Goal: Navigation & Orientation: Find specific page/section

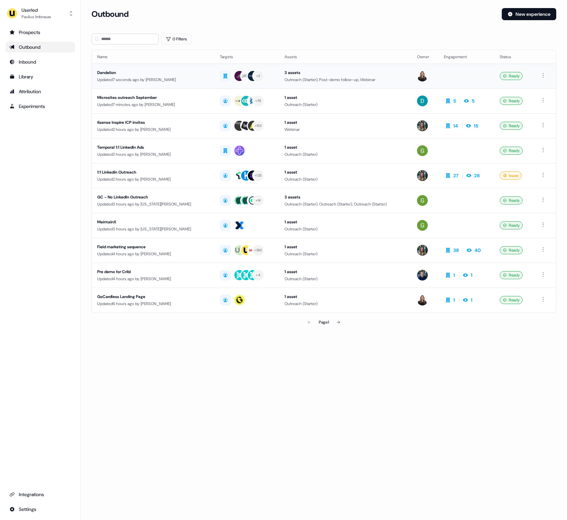
click at [111, 73] on div "Dandelion" at bounding box center [153, 72] width 112 height 7
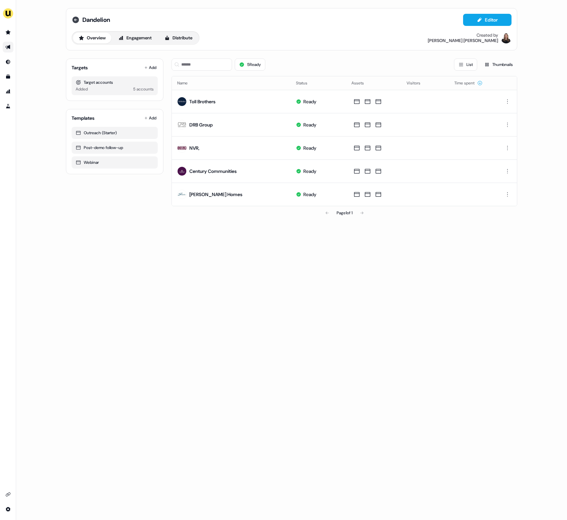
click at [76, 20] on icon at bounding box center [75, 19] width 7 height 7
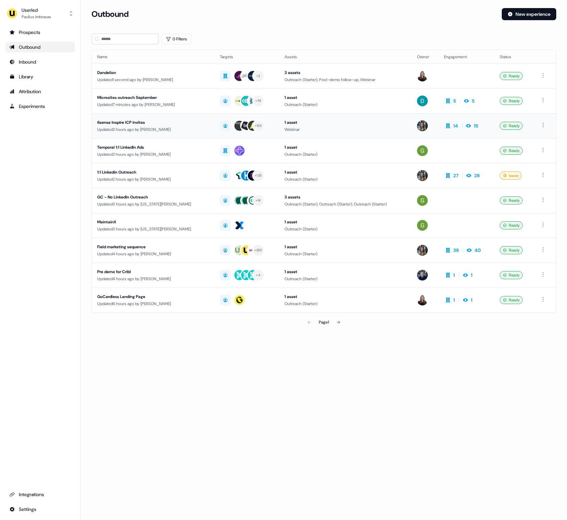
click at [122, 119] on div "6sense Inspire ICP invites" at bounding box center [153, 122] width 112 height 7
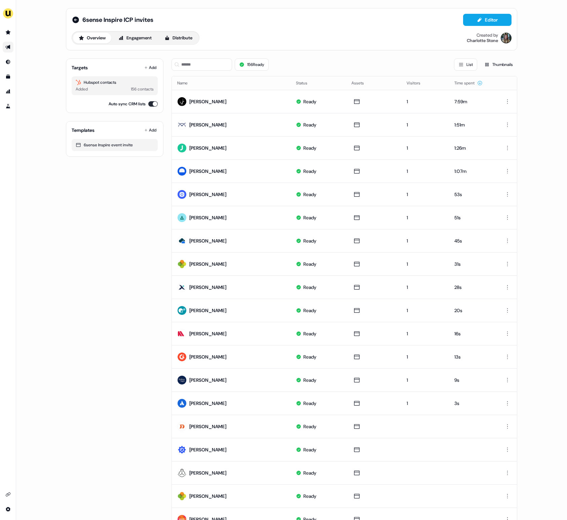
click at [351, 29] on div "6sense Inspire ICP invites Editor Overview Engagement Distribute Created by Cha…" at bounding box center [292, 29] width 440 height 31
click at [359, 52] on div "6sense Inspire ICP invites Editor Overview Engagement Distribute Created by Cha…" at bounding box center [291, 287] width 467 height 575
click at [543, 69] on div "6sense Inspire ICP invites Editor Overview Engagement Distribute Created by Cha…" at bounding box center [291, 260] width 550 height 520
click at [99, 209] on div "Targets Add Hubspot contacts Added 156 contacts Auto sync CRM lists Templates A…" at bounding box center [114, 310] width 97 height 514
click at [141, 39] on button "Engagement" at bounding box center [135, 38] width 45 height 11
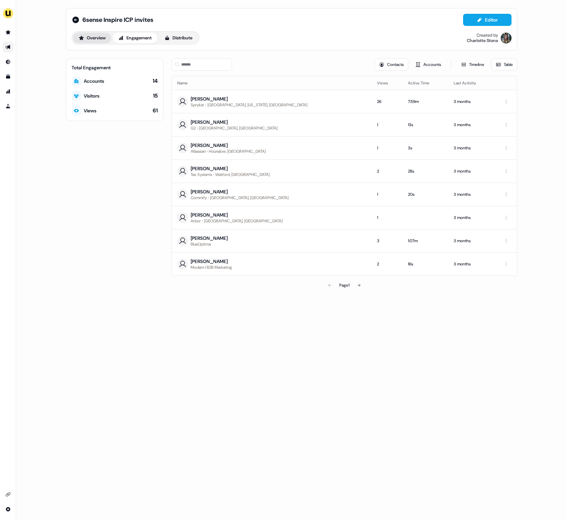
click at [100, 41] on button "Overview" at bounding box center [92, 38] width 38 height 11
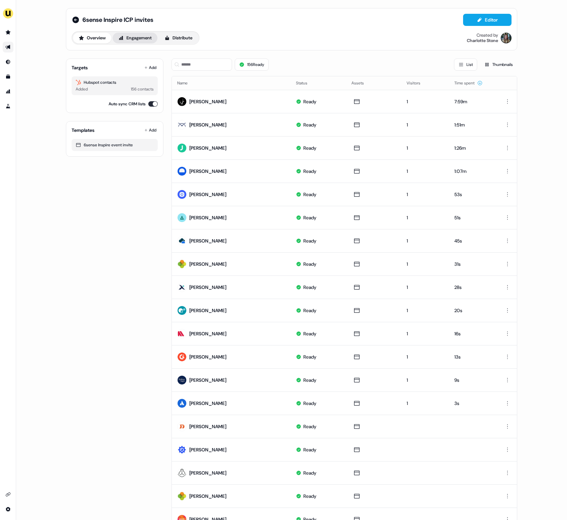
click at [133, 40] on button "Engagement" at bounding box center [135, 38] width 45 height 11
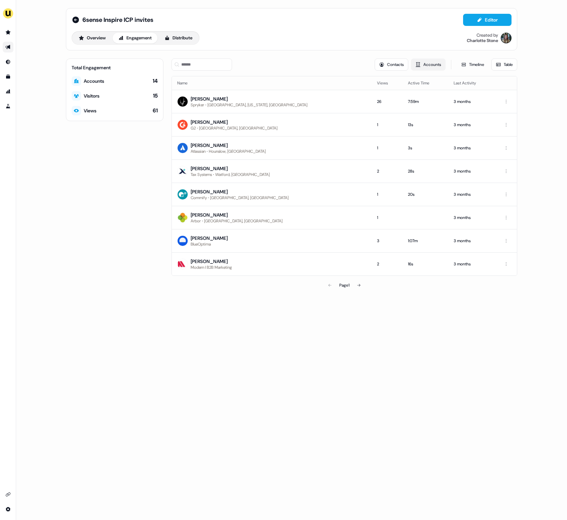
click at [424, 59] on button "Accounts" at bounding box center [428, 64] width 35 height 12
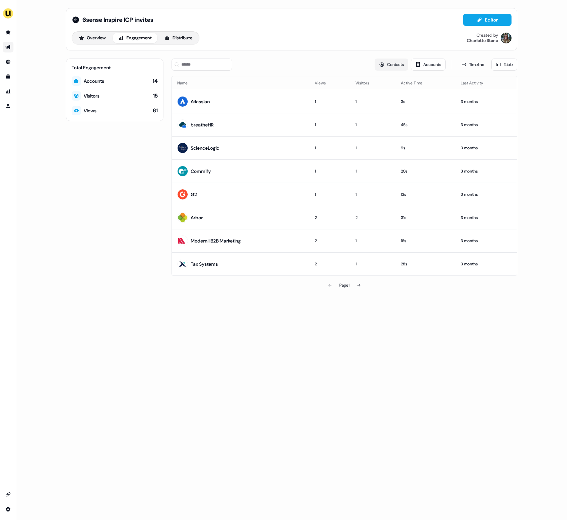
click at [388, 65] on button "Contacts" at bounding box center [391, 64] width 34 height 12
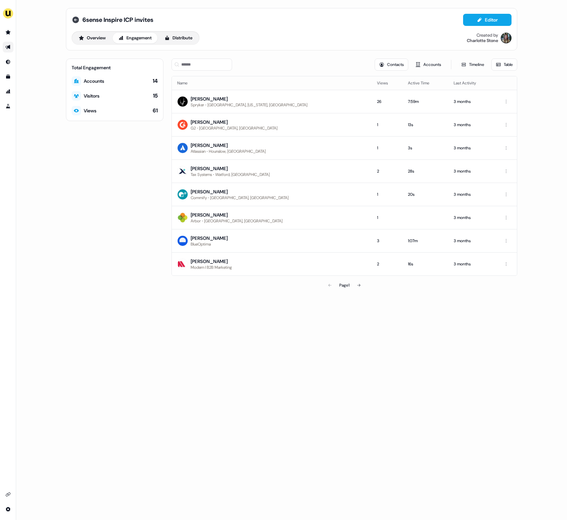
click at [74, 20] on icon at bounding box center [75, 19] width 7 height 7
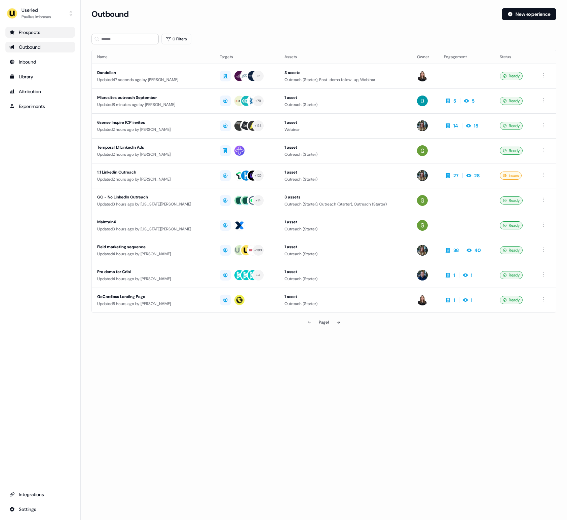
click at [54, 36] on link "Prospects" at bounding box center [40, 32] width 70 height 11
